Goal: Navigation & Orientation: Find specific page/section

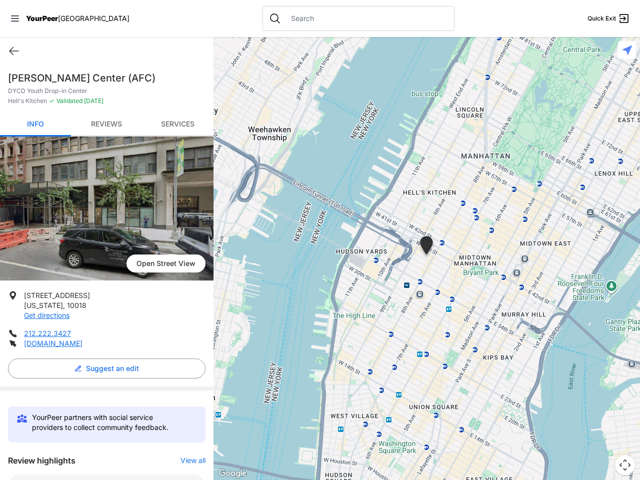
click at [15, 19] on icon at bounding box center [15, 19] width 8 height 6
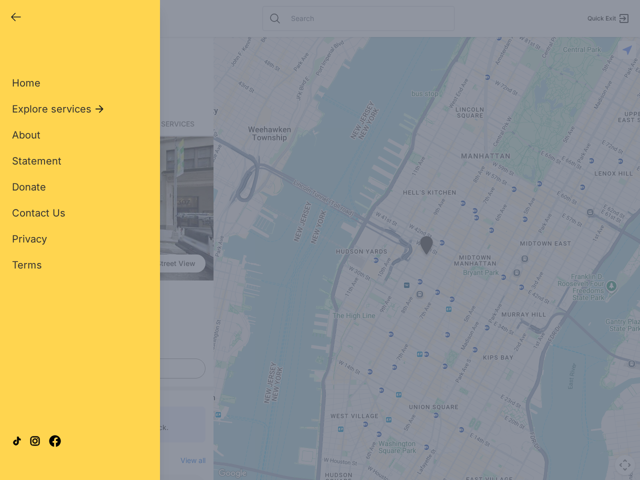
click at [14, 51] on div "Home Explore services About Statement Donate Contact Us Privacy Terms" at bounding box center [80, 158] width 136 height 228
click at [104, 369] on div "Single Adult Families Soup Kitchen Food Pantry Toiletries Restrooms Showers Lau…" at bounding box center [80, 229] width 136 height 370
click at [188, 461] on div "Close panel YourPeer [GEOGRAPHIC_DATA] Quick Exit Single Adult Families Soup Ki…" at bounding box center [320, 240] width 640 height 480
click at [427, 259] on div "Close panel YourPeer [GEOGRAPHIC_DATA] Quick Exit Single Adult Families Soup Ki…" at bounding box center [320, 240] width 640 height 480
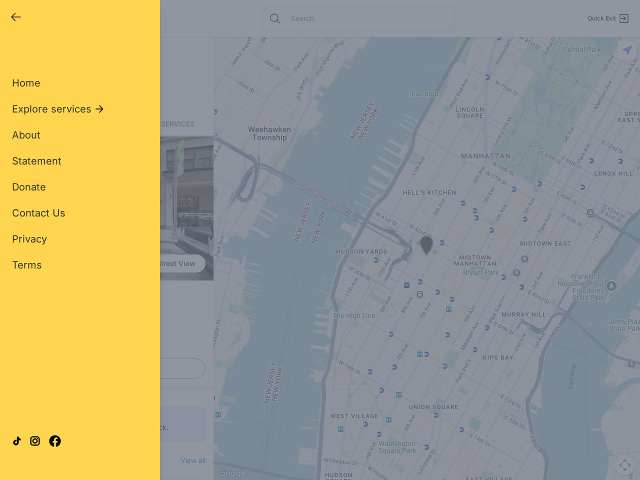
click at [427, 259] on div "Close panel YourPeer [GEOGRAPHIC_DATA] Quick Exit Single Adult Families Soup Ki…" at bounding box center [320, 240] width 640 height 480
click at [427, 247] on div "Close panel YourPeer [GEOGRAPHIC_DATA] Quick Exit Single Adult Families Soup Ki…" at bounding box center [320, 240] width 640 height 480
click at [625, 465] on div "Close panel YourPeer [GEOGRAPHIC_DATA] Quick Exit Single Adult Families Soup Ki…" at bounding box center [320, 240] width 640 height 480
click at [627, 50] on div "Close panel YourPeer [GEOGRAPHIC_DATA] Quick Exit Single Adult Families Soup Ki…" at bounding box center [320, 240] width 640 height 480
